Goal: Check status: Check status

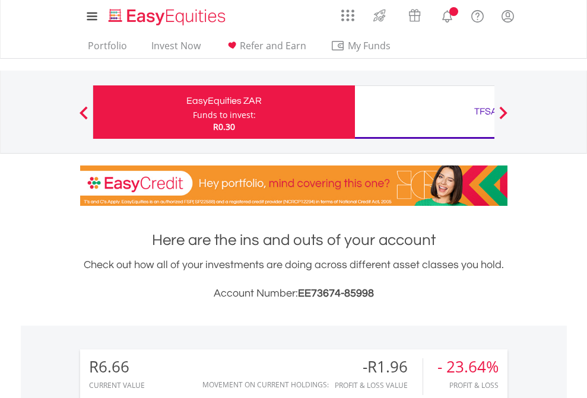
scroll to position [114, 186]
click at [193, 112] on div "Funds to invest:" at bounding box center [224, 115] width 63 height 12
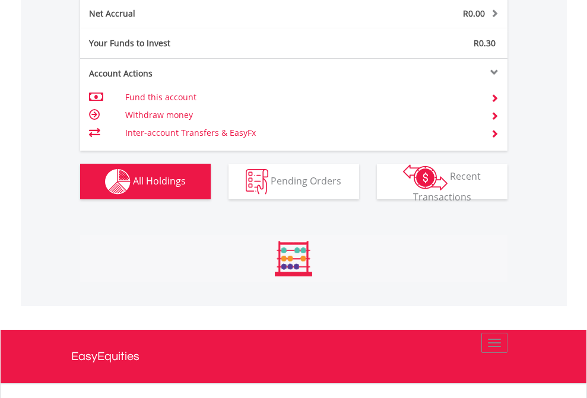
scroll to position [114, 186]
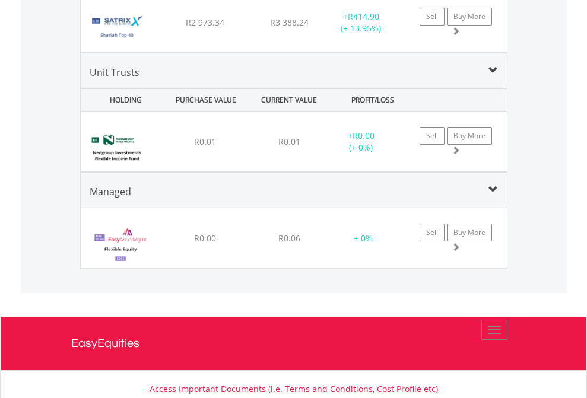
scroll to position [1415, 0]
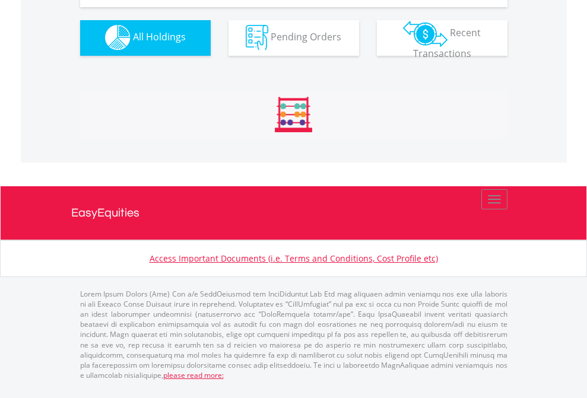
scroll to position [1175, 0]
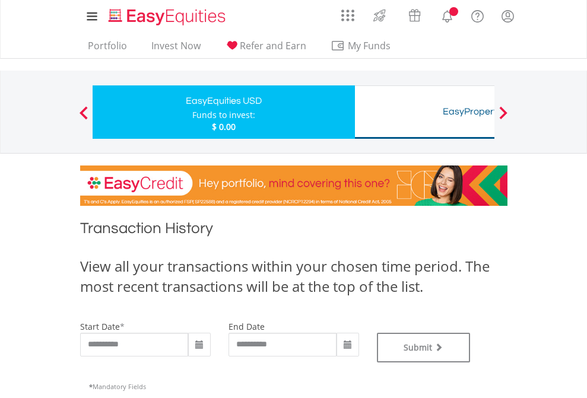
type input "**********"
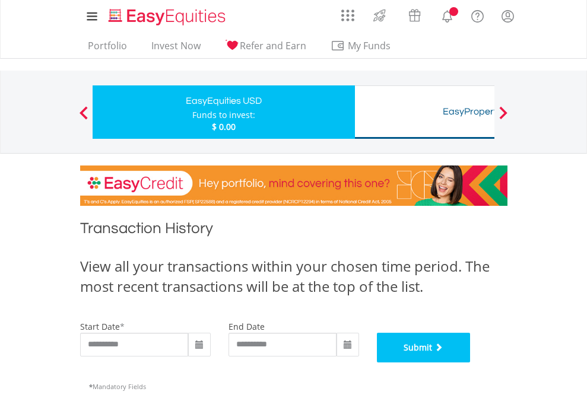
click at [470, 363] on button "Submit" at bounding box center [424, 348] width 94 height 30
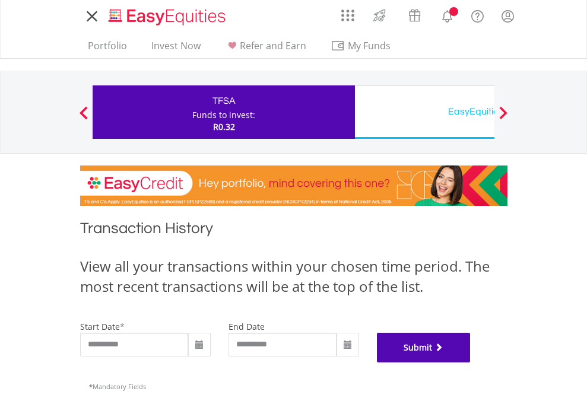
click at [470, 363] on button "Submit" at bounding box center [424, 348] width 94 height 30
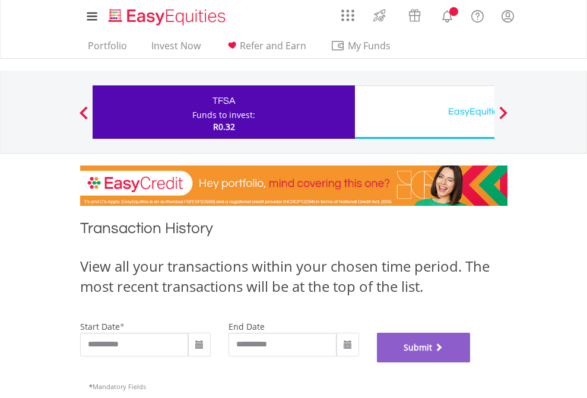
scroll to position [481, 0]
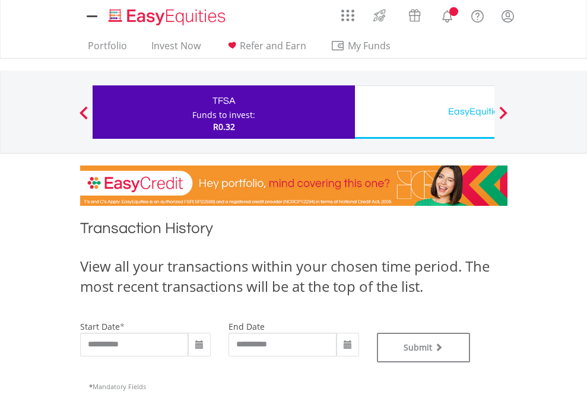
click at [424, 112] on div "EasyEquities USD" at bounding box center [485, 111] width 247 height 17
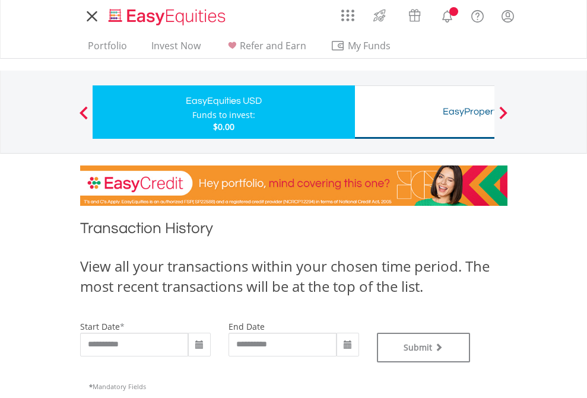
type input "**********"
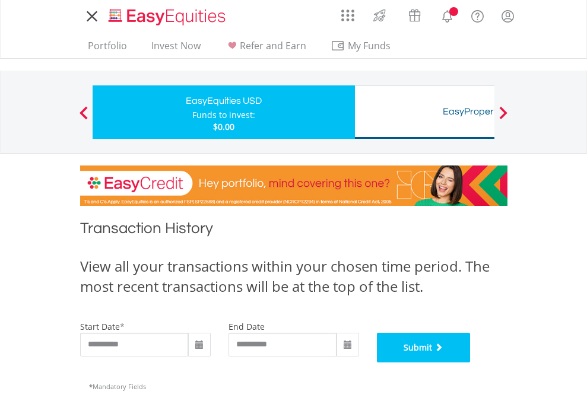
click at [470, 363] on button "Submit" at bounding box center [424, 348] width 94 height 30
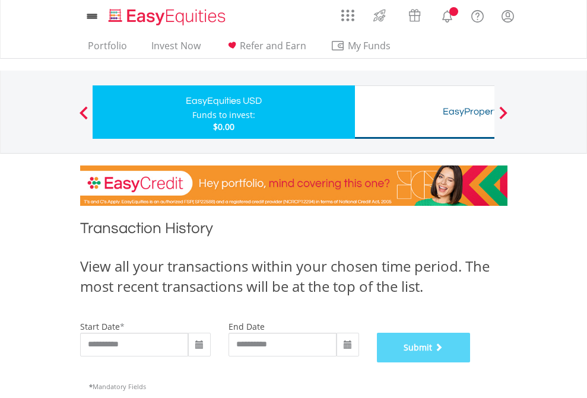
scroll to position [481, 0]
